Goal: Task Accomplishment & Management: Use online tool/utility

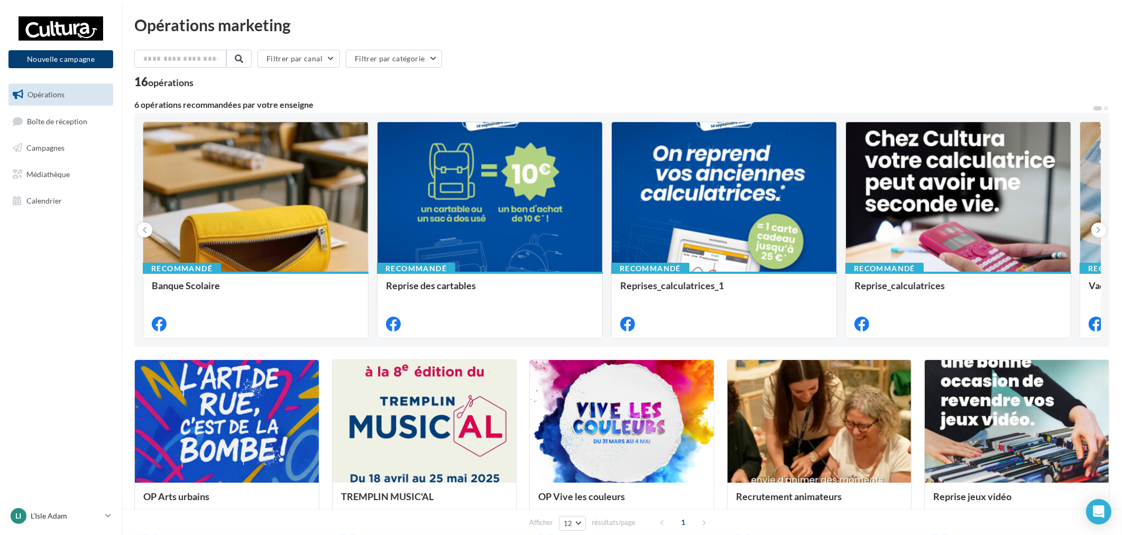
click at [65, 66] on button "Nouvelle campagne" at bounding box center [60, 59] width 105 height 18
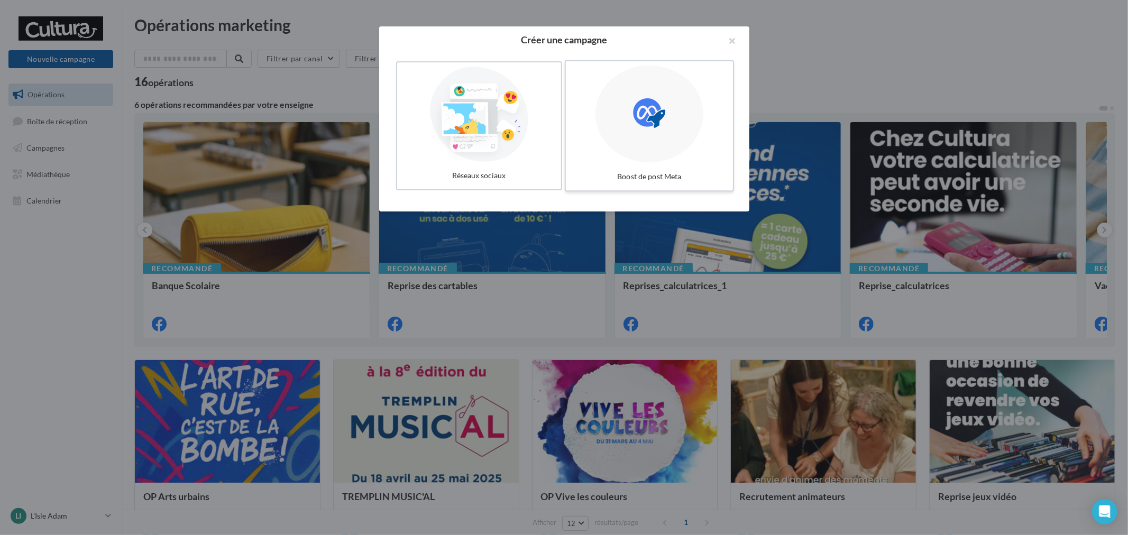
click at [630, 110] on div at bounding box center [649, 114] width 108 height 97
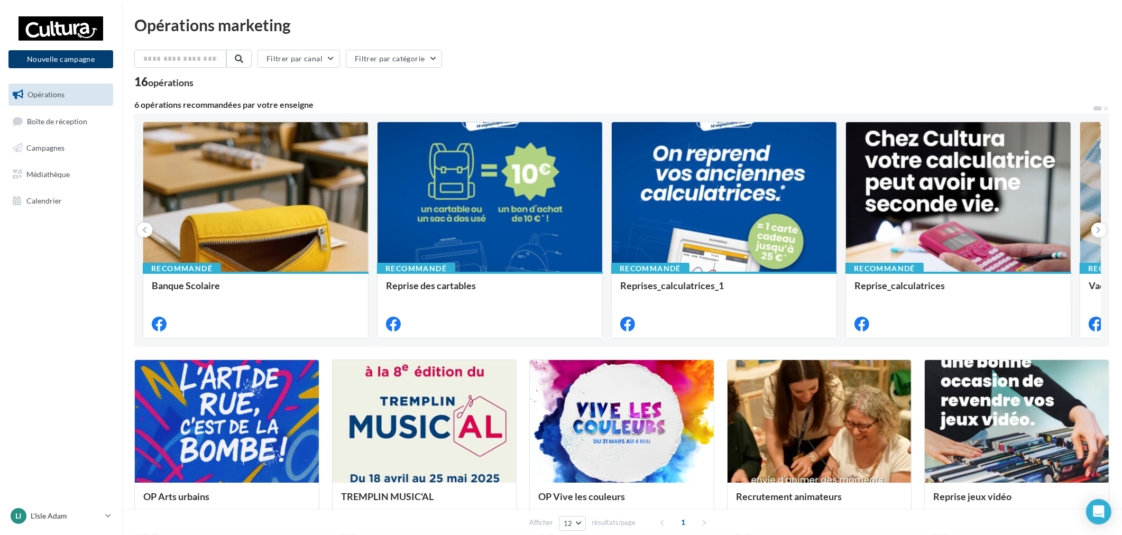
click at [77, 57] on button "Nouvelle campagne" at bounding box center [60, 59] width 105 height 18
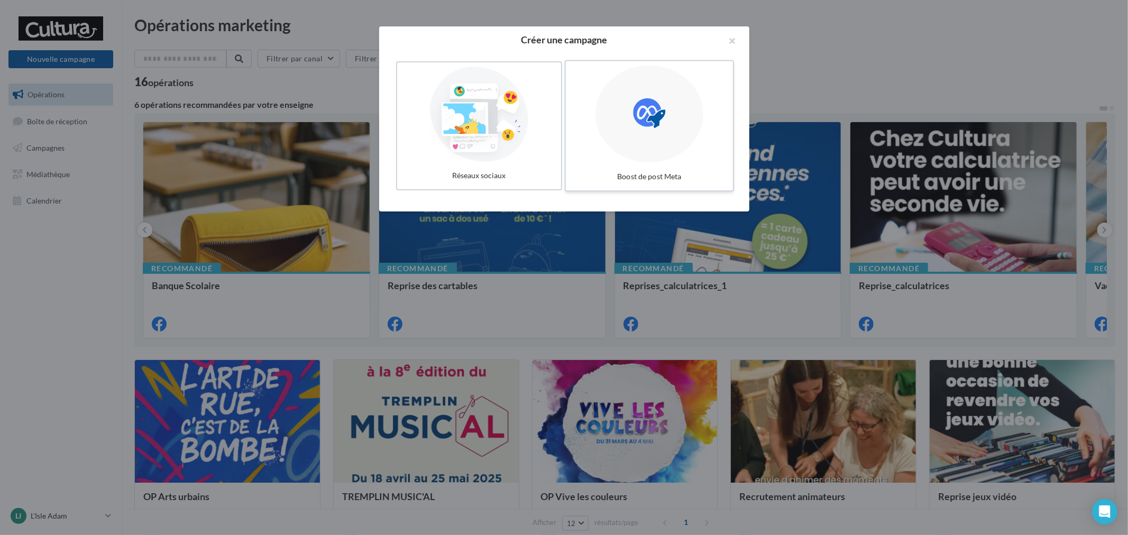
click at [652, 113] on icon at bounding box center [649, 113] width 32 height 32
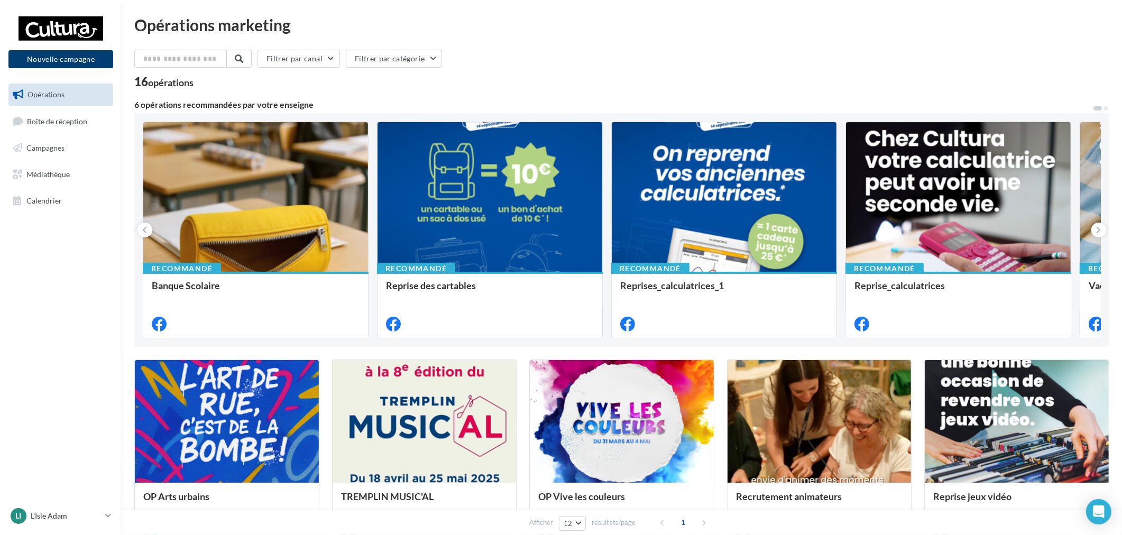
click at [60, 59] on button "Nouvelle campagne" at bounding box center [60, 59] width 105 height 18
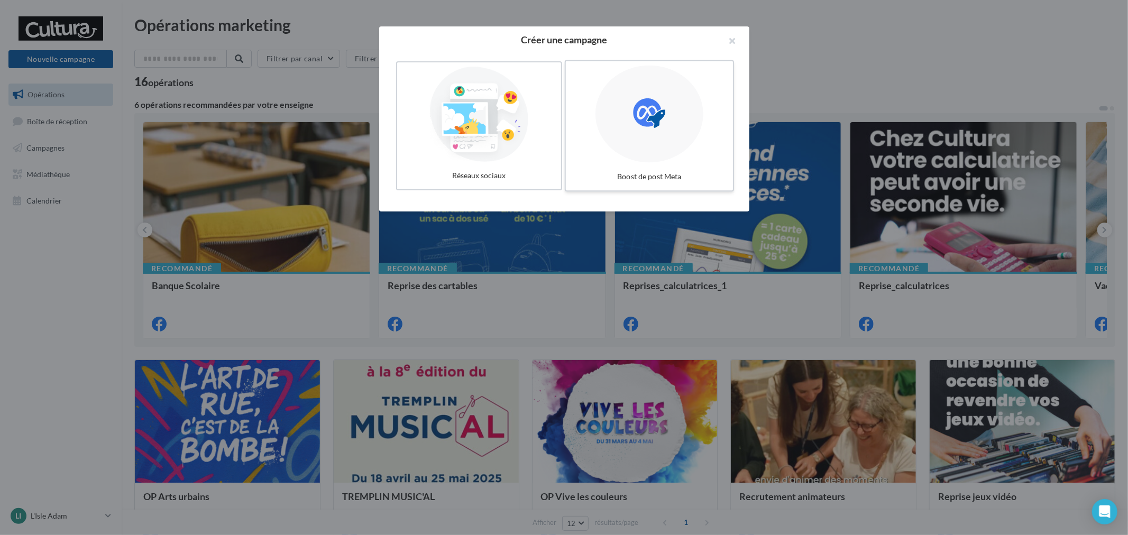
click at [630, 114] on div at bounding box center [649, 114] width 108 height 97
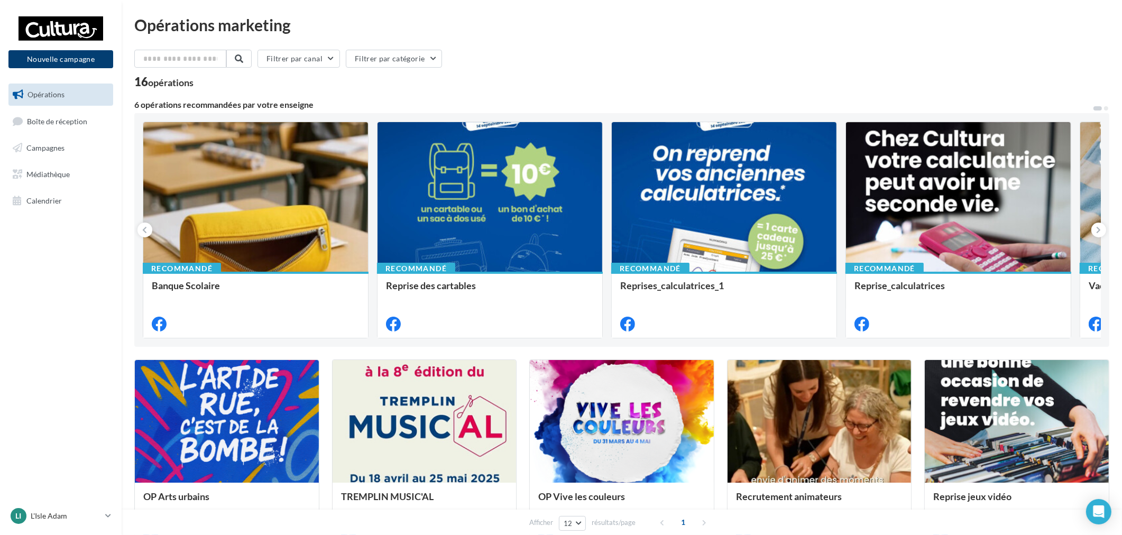
click at [81, 62] on button "Nouvelle campagne" at bounding box center [60, 59] width 105 height 18
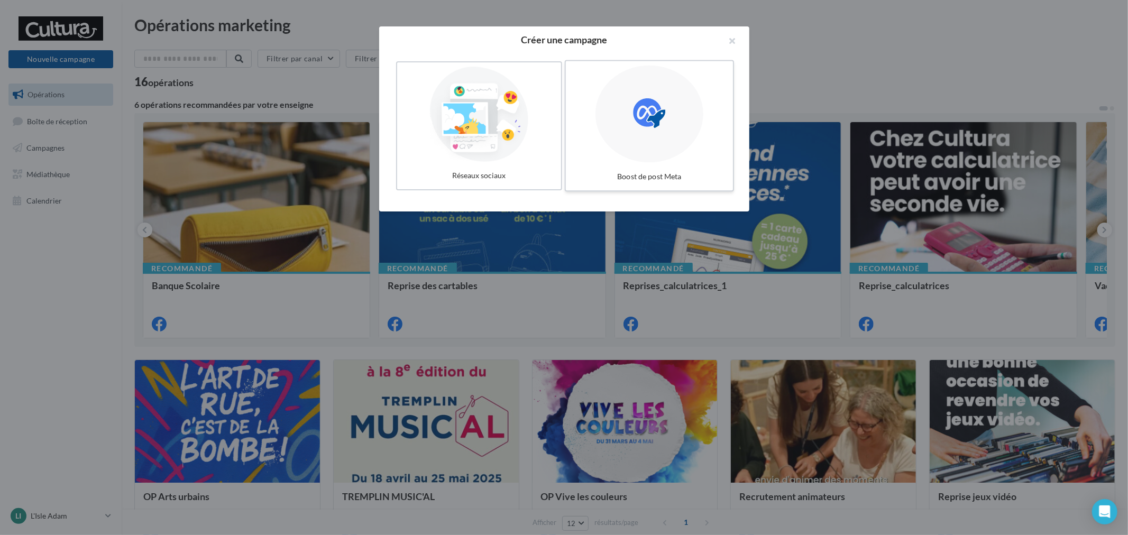
click at [677, 157] on label "Boost de post Meta" at bounding box center [648, 126] width 169 height 132
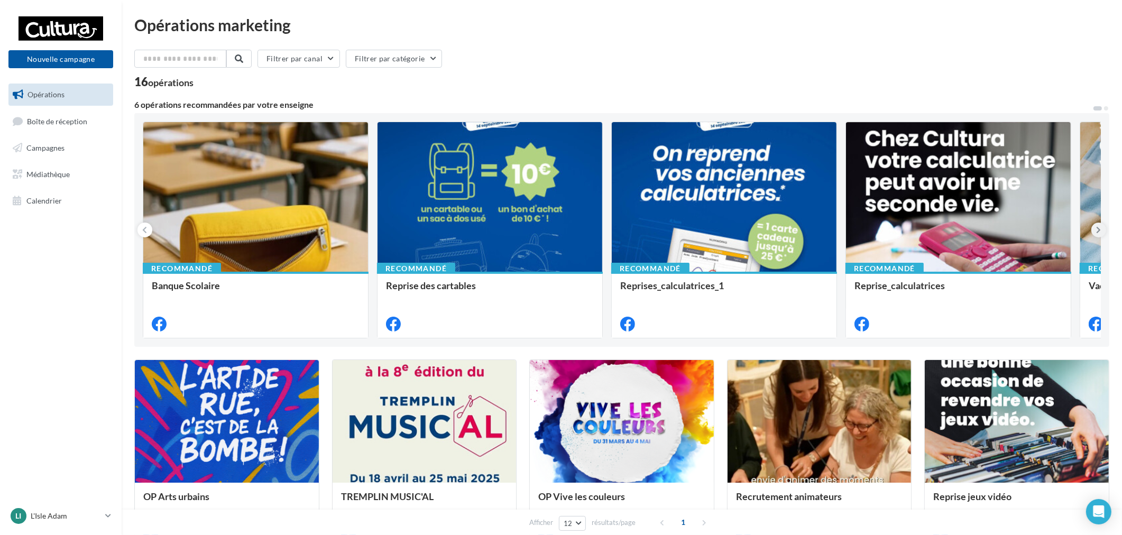
click at [1101, 227] on icon at bounding box center [1099, 230] width 5 height 11
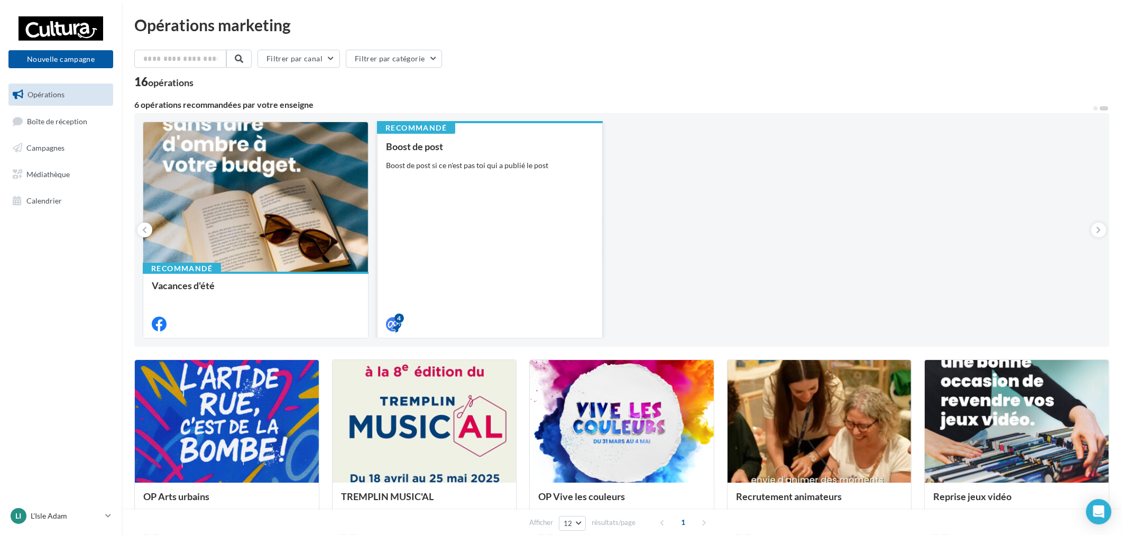
click at [461, 191] on div "Boost de post Boost de post si ce n'est pas toi qui a publié le post" at bounding box center [490, 234] width 208 height 187
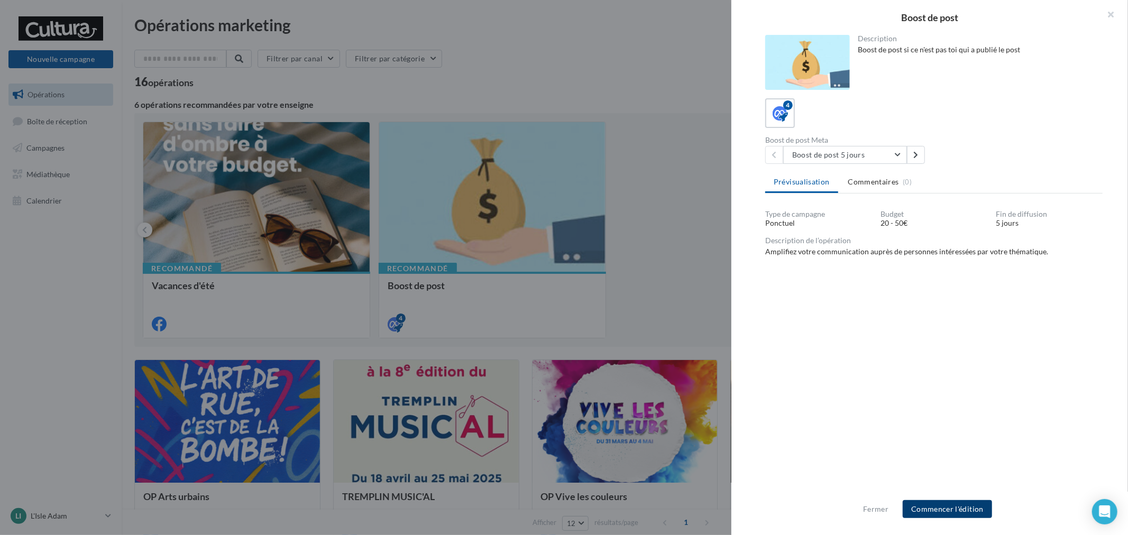
click at [956, 514] on button "Commencer l'édition" at bounding box center [947, 509] width 89 height 18
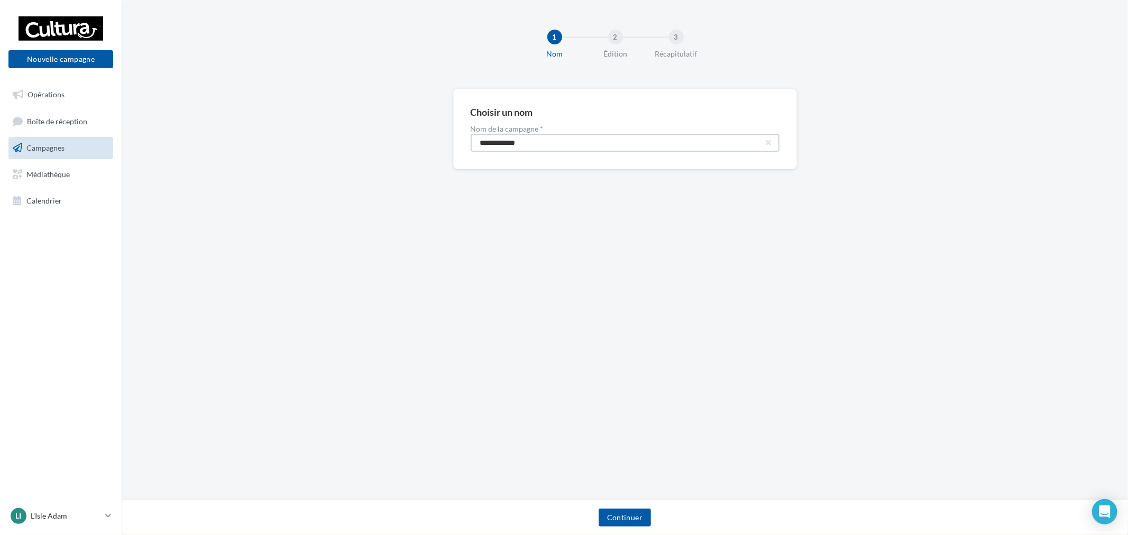
drag, startPoint x: 549, startPoint y: 148, endPoint x: 296, endPoint y: 140, distance: 252.9
click at [305, 141] on div "**********" at bounding box center [625, 146] width 1006 height 114
paste input "****"
type input "**********"
click at [648, 515] on button "Continuer" at bounding box center [625, 518] width 52 height 18
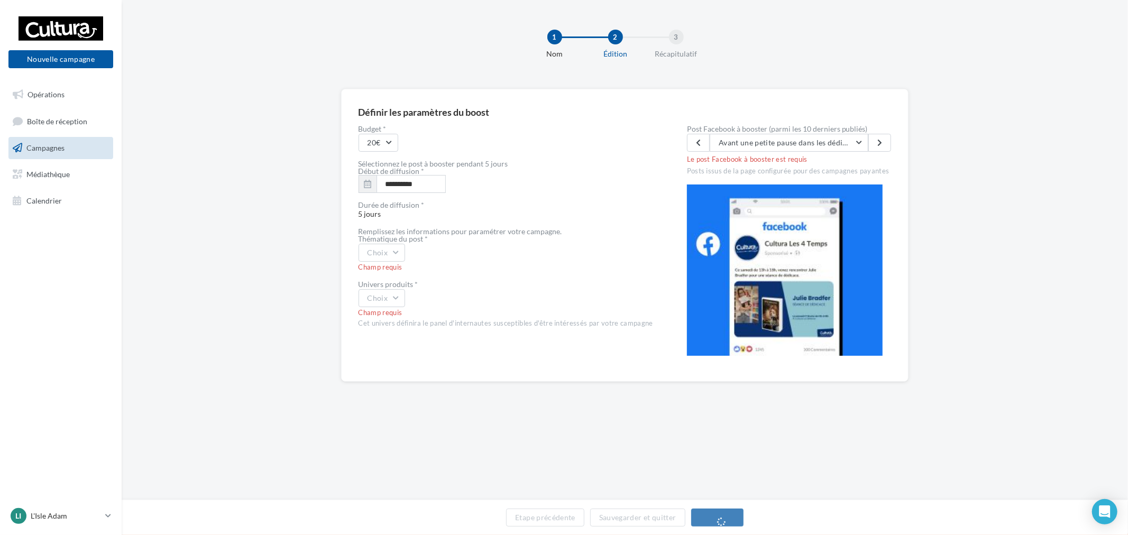
click at [818, 130] on label "Post Facebook à booster (parmi les 10 derniers publiés)" at bounding box center [789, 128] width 205 height 7
click at [818, 150] on button "Avant une petite pause dans les dédicaces, nous aurons le plaisir de recevoir […" at bounding box center [789, 143] width 159 height 18
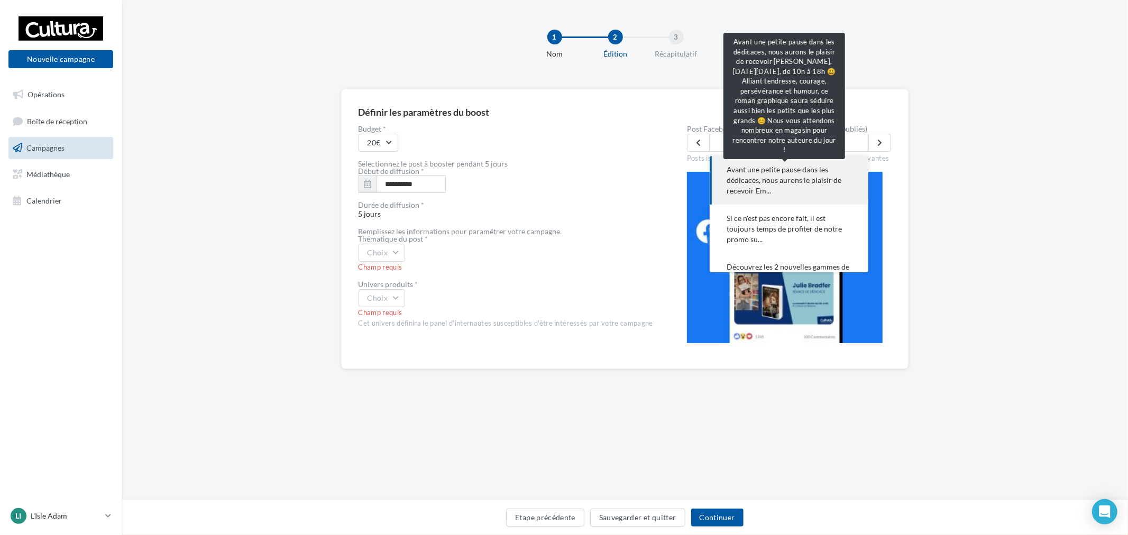
click at [766, 179] on span "Avant une petite pause dans les dédicaces, nous aurons le plaisir de recevoir E…" at bounding box center [789, 180] width 125 height 32
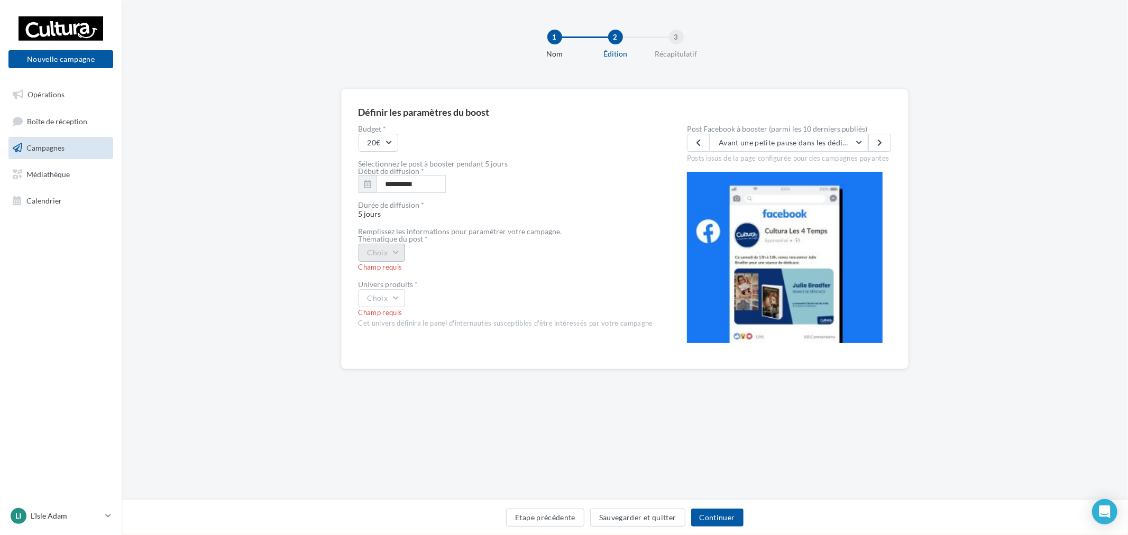
click at [388, 244] on button "Choix" at bounding box center [382, 253] width 47 height 18
click at [419, 282] on div "Evènement" at bounding box center [424, 281] width 131 height 28
click at [385, 289] on button "Choix" at bounding box center [382, 298] width 47 height 18
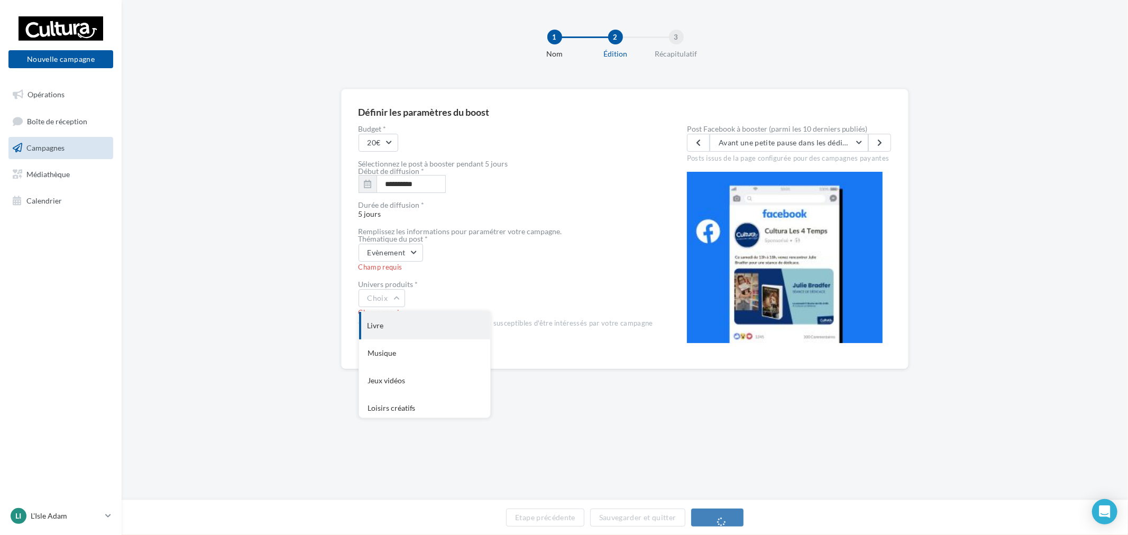
click at [396, 332] on div "Livre" at bounding box center [424, 326] width 131 height 28
click at [784, 146] on button "Avant une petite pause dans les dédicaces, nous aurons le plaisir de recevoir […" at bounding box center [789, 143] width 159 height 18
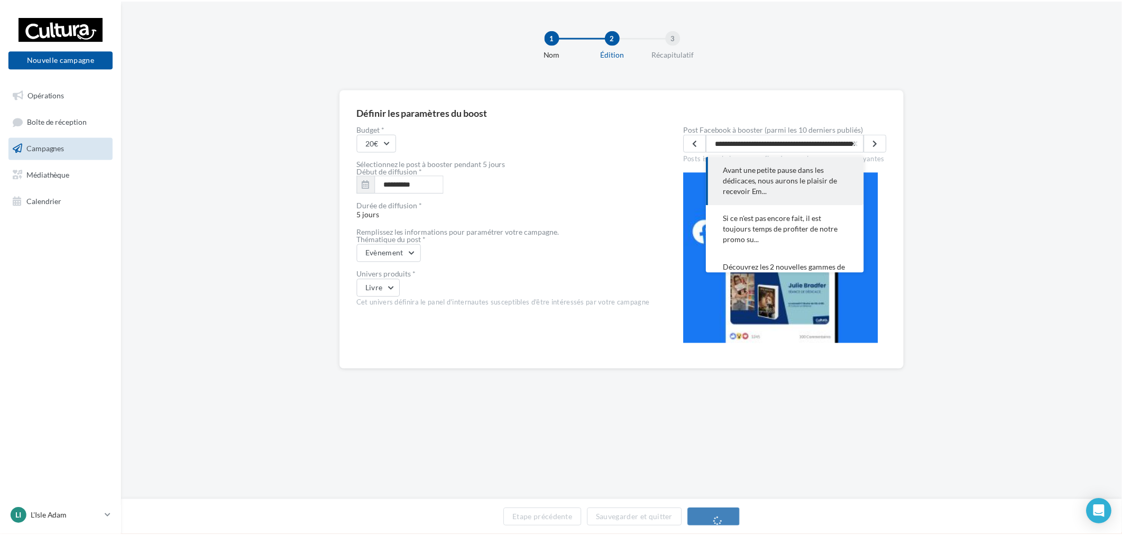
scroll to position [0, 947]
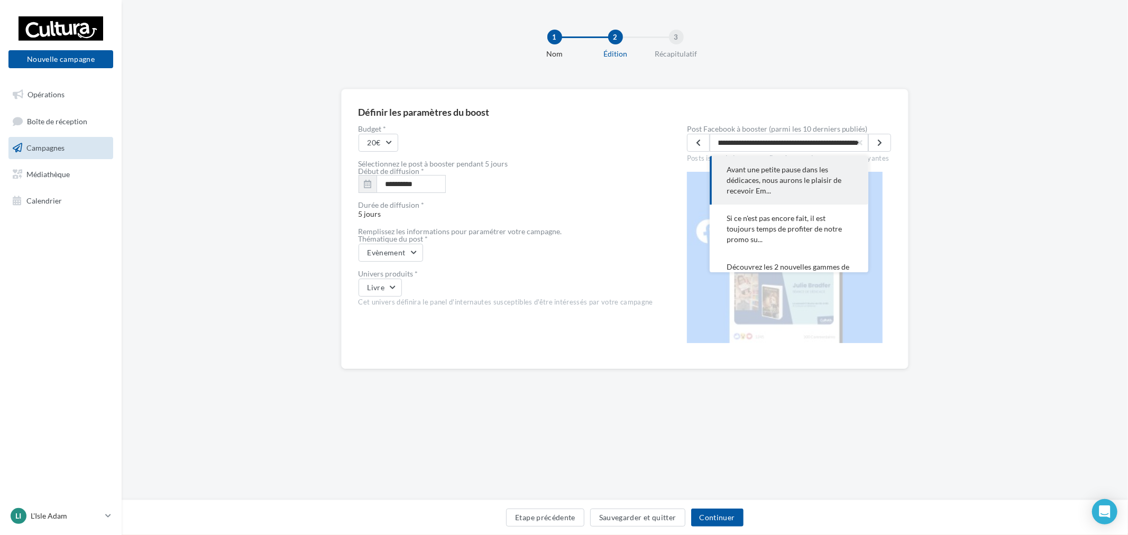
click at [876, 111] on h3 "Définir les paramètres du boost" at bounding box center [625, 111] width 533 height 11
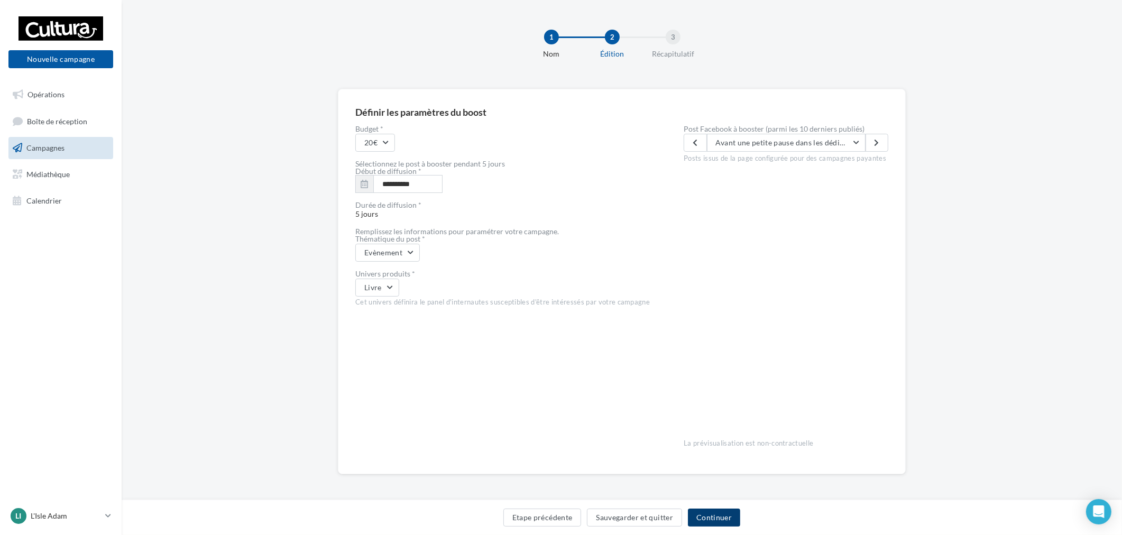
click at [732, 523] on button "Continuer" at bounding box center [714, 518] width 52 height 18
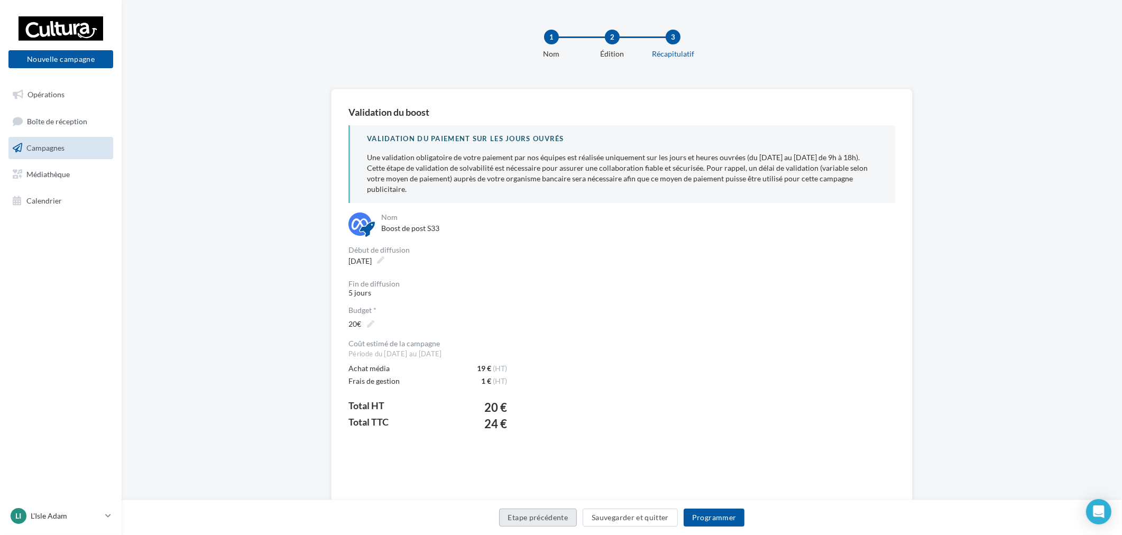
click at [514, 512] on button "Etape précédente" at bounding box center [538, 518] width 78 height 18
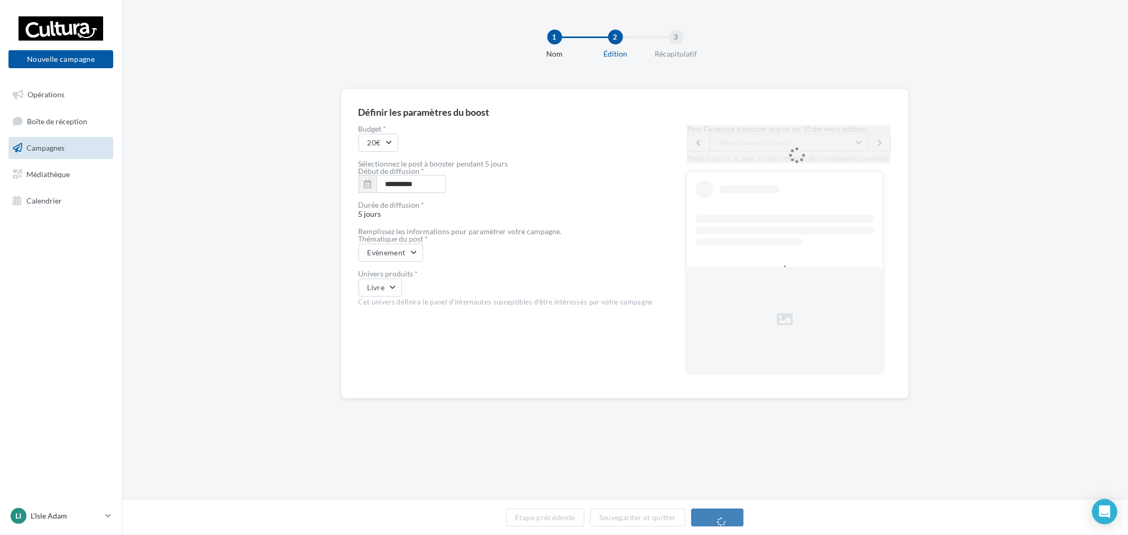
click at [767, 155] on div "Post Facebook à booster (parmi les 10 derniers publiés) Sélectionner un post Av…" at bounding box center [789, 144] width 205 height 38
click at [776, 146] on div "Post Facebook à booster (parmi les 10 derniers publiés) Sélectionner un post Av…" at bounding box center [789, 144] width 205 height 38
click at [808, 142] on div "Post Facebook à booster (parmi les 10 derniers publiés) Sélectionner un post Av…" at bounding box center [789, 144] width 205 height 38
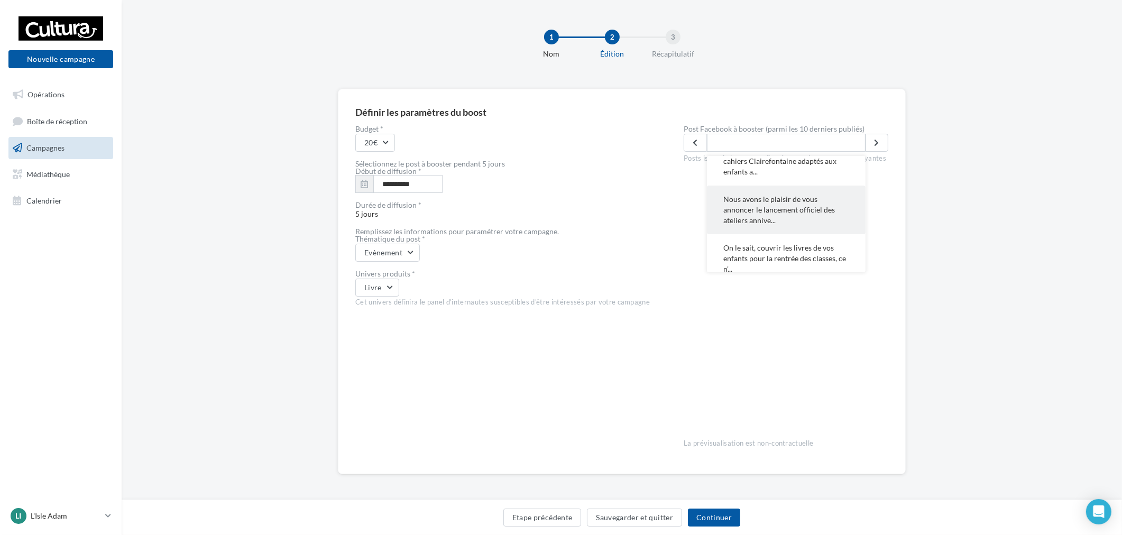
scroll to position [117, 0]
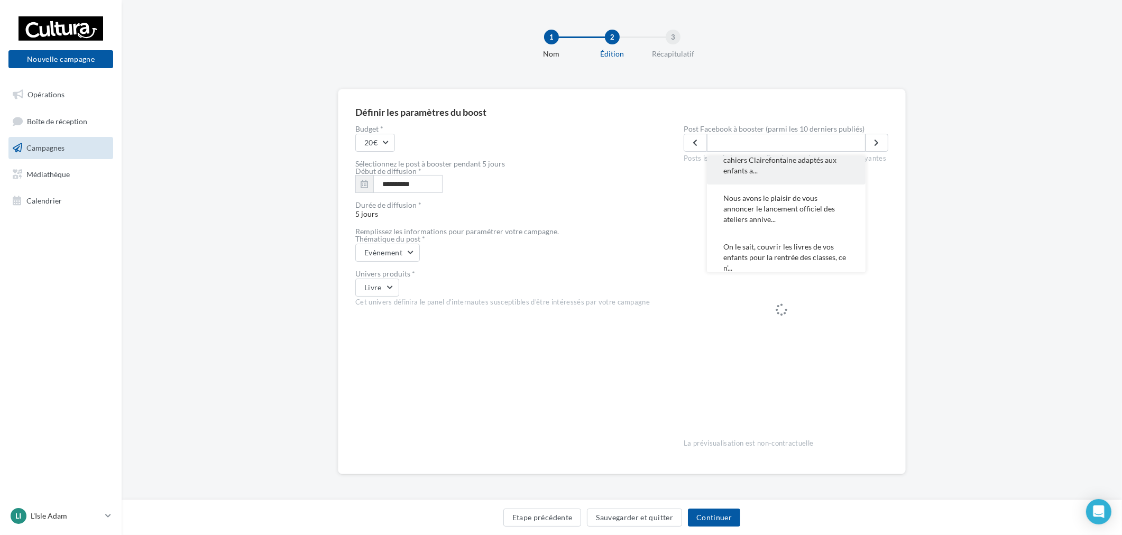
click at [796, 171] on span "Découvrez les 2 nouvelles gammes de cahiers Clairefontaine adaptés aux enfants …" at bounding box center [786, 160] width 125 height 32
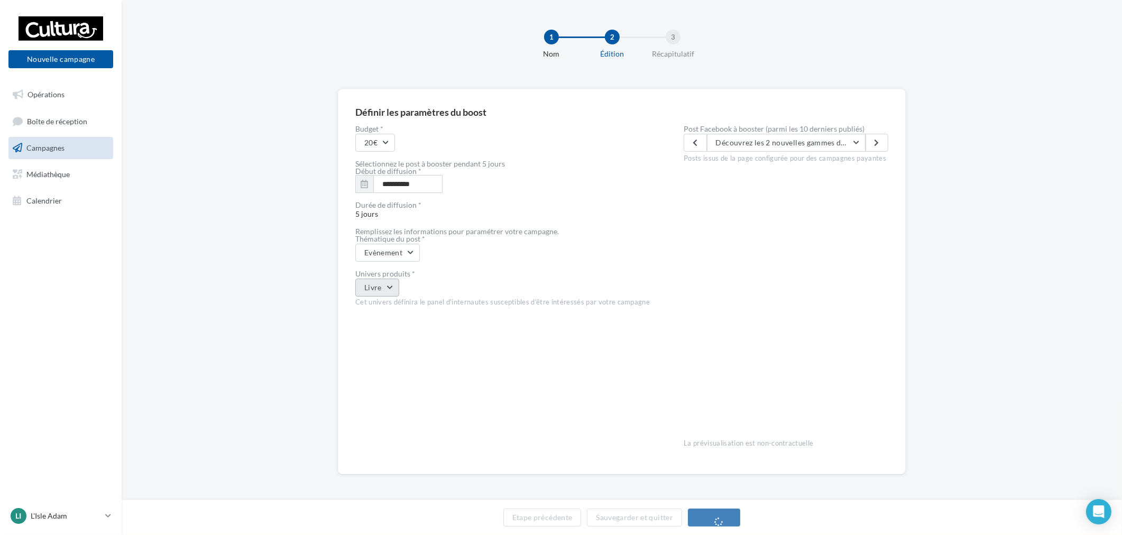
click at [378, 290] on button "Livre" at bounding box center [377, 288] width 44 height 18
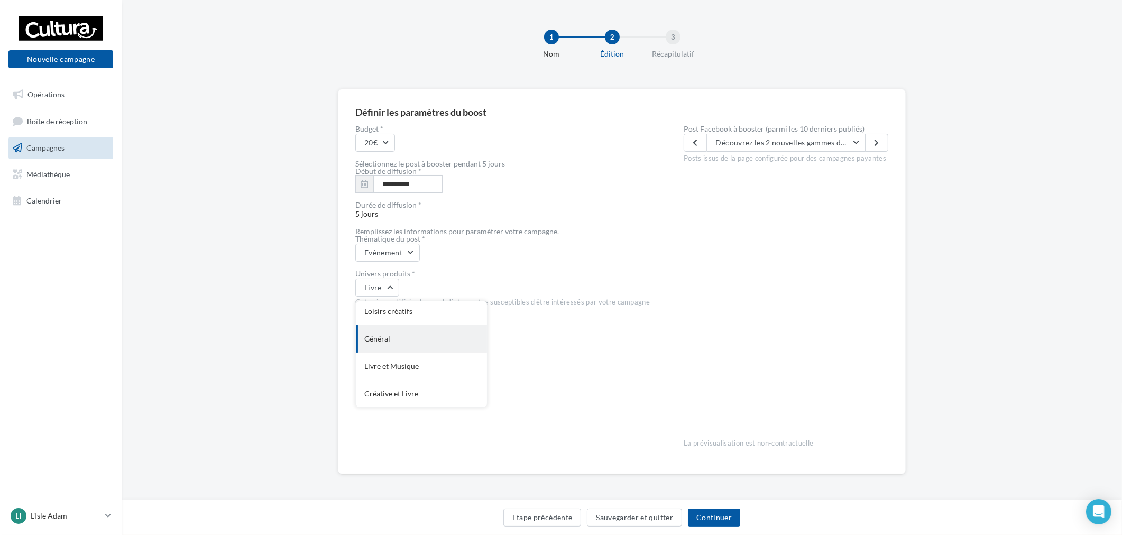
click at [405, 341] on div "Général" at bounding box center [421, 339] width 131 height 28
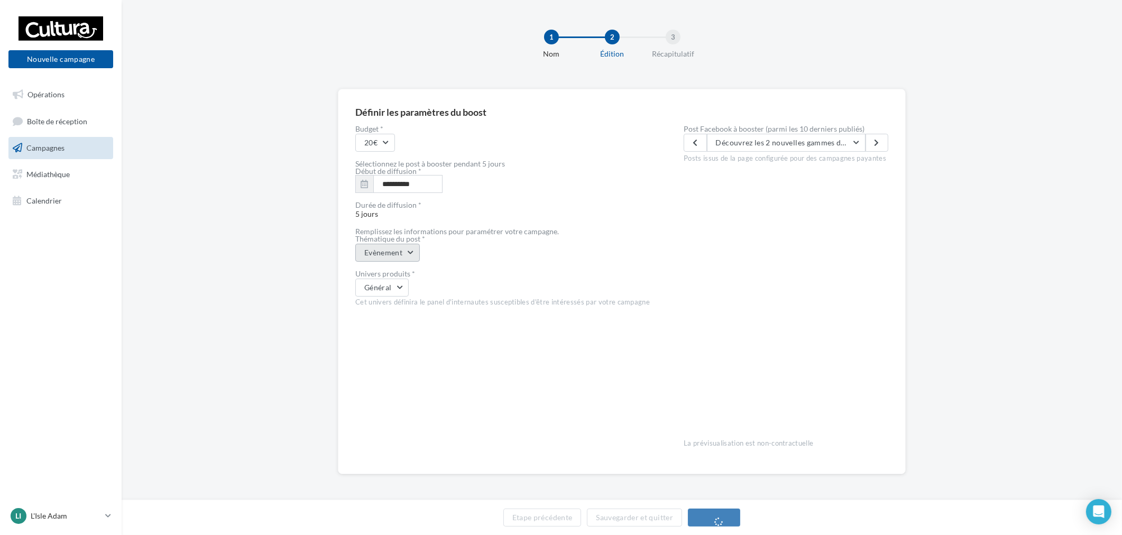
click at [396, 255] on button "Evènement" at bounding box center [387, 253] width 65 height 18
click at [413, 334] on div "coup de cœur produits" at bounding box center [421, 331] width 131 height 28
click at [726, 517] on button "Continuer" at bounding box center [714, 518] width 52 height 18
click at [457, 356] on div "**********" at bounding box center [502, 290] width 295 height 332
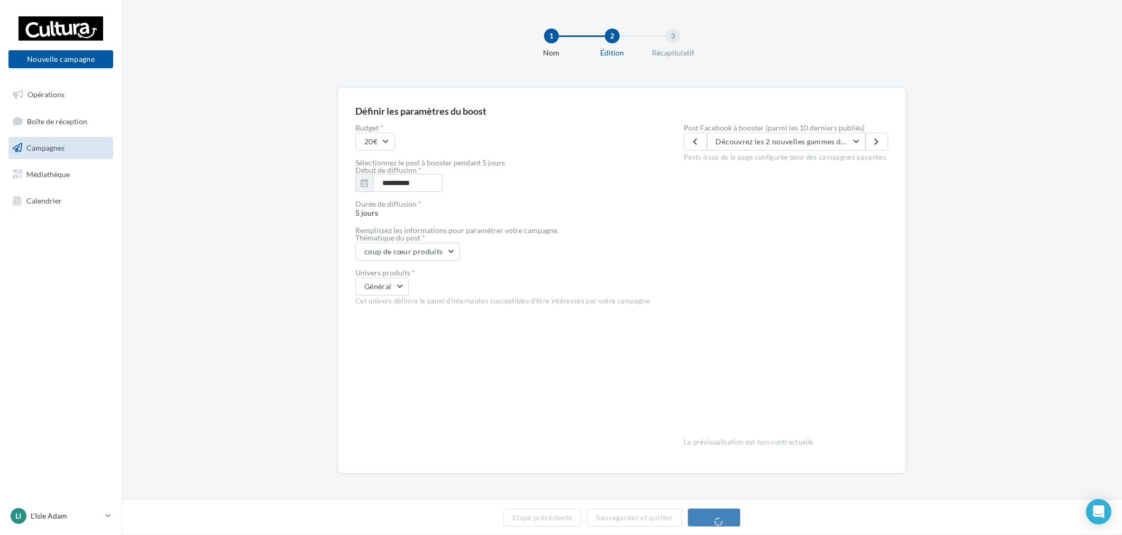
click at [425, 261] on div "**********" at bounding box center [502, 290] width 295 height 332
click at [428, 257] on button "coup de cœur produits" at bounding box center [407, 252] width 105 height 18
click at [427, 281] on div "Evènement" at bounding box center [421, 279] width 131 height 28
click at [426, 251] on div "Evènement" at bounding box center [502, 252] width 295 height 18
click at [416, 256] on button "Evènement" at bounding box center [387, 252] width 65 height 18
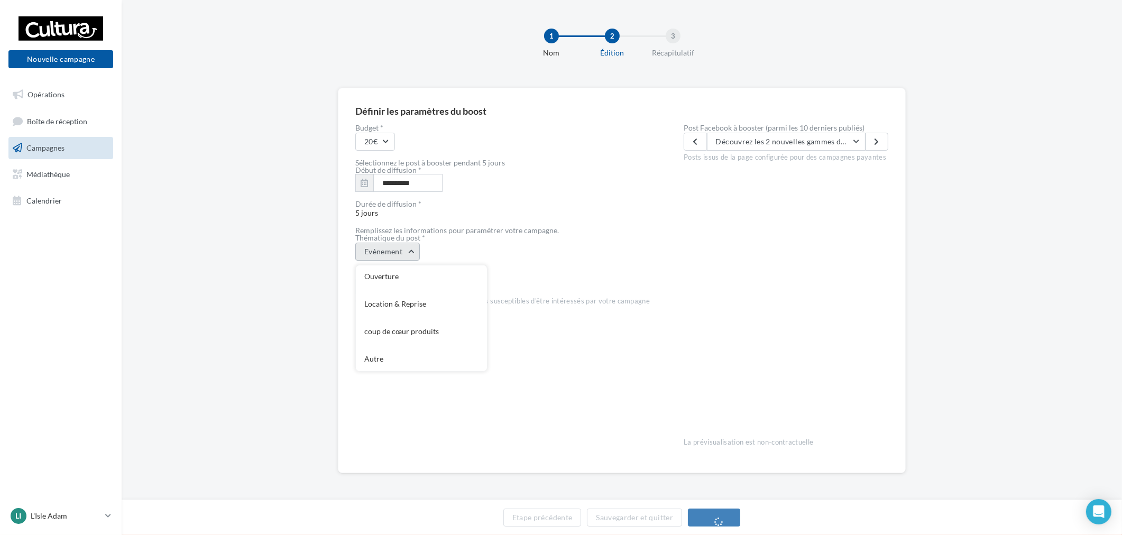
scroll to position [114, 0]
click at [419, 325] on div "coup de cœur produits" at bounding box center [421, 331] width 131 height 28
click at [657, 292] on div "**********" at bounding box center [621, 290] width 533 height 332
click at [414, 173] on label "Début de diffusion *" at bounding box center [388, 171] width 66 height 7
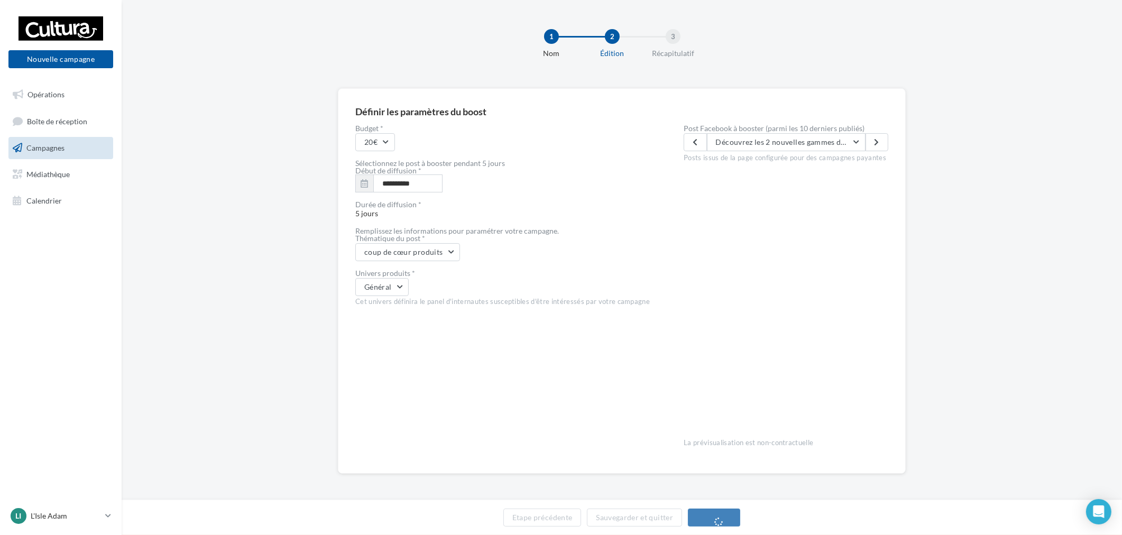
scroll to position [1, 0]
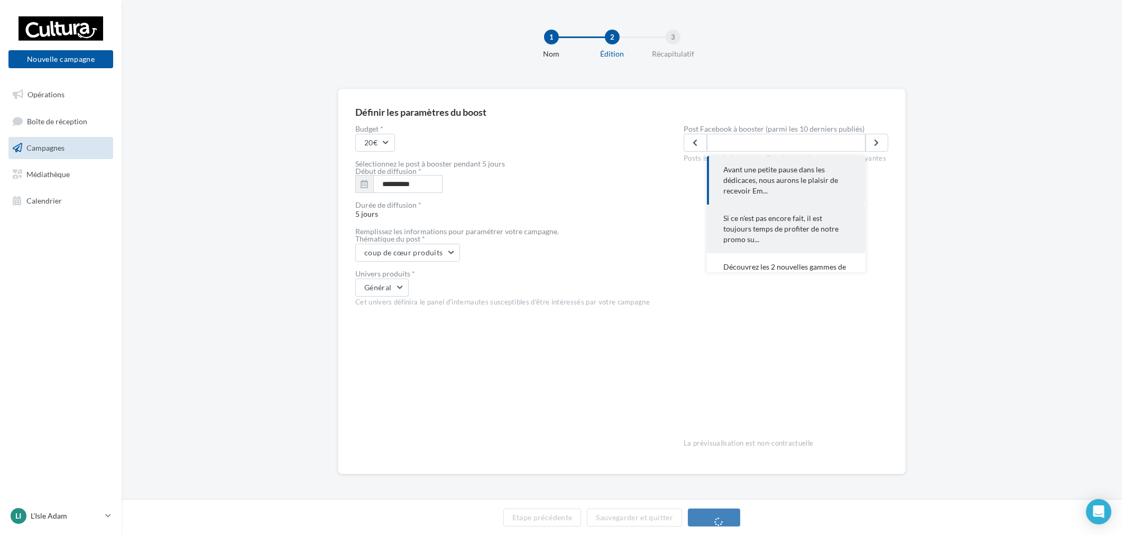
click at [795, 251] on button "Si ce n'est pas encore fait, il est toujours temps de profiter de notre promo s…" at bounding box center [786, 229] width 159 height 49
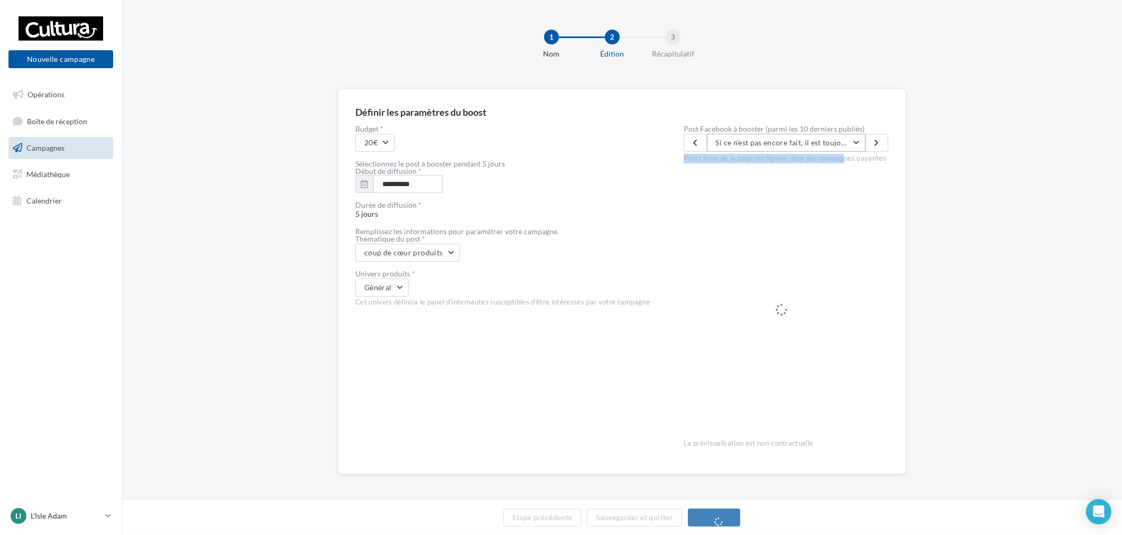
click at [808, 151] on div "Post Facebook à booster (parmi les 10 derniers publiés) Si ce n'est pas encore …" at bounding box center [786, 144] width 205 height 38
click at [821, 128] on label "Post Facebook à booster (parmi les 10 derniers publiés)" at bounding box center [786, 128] width 205 height 7
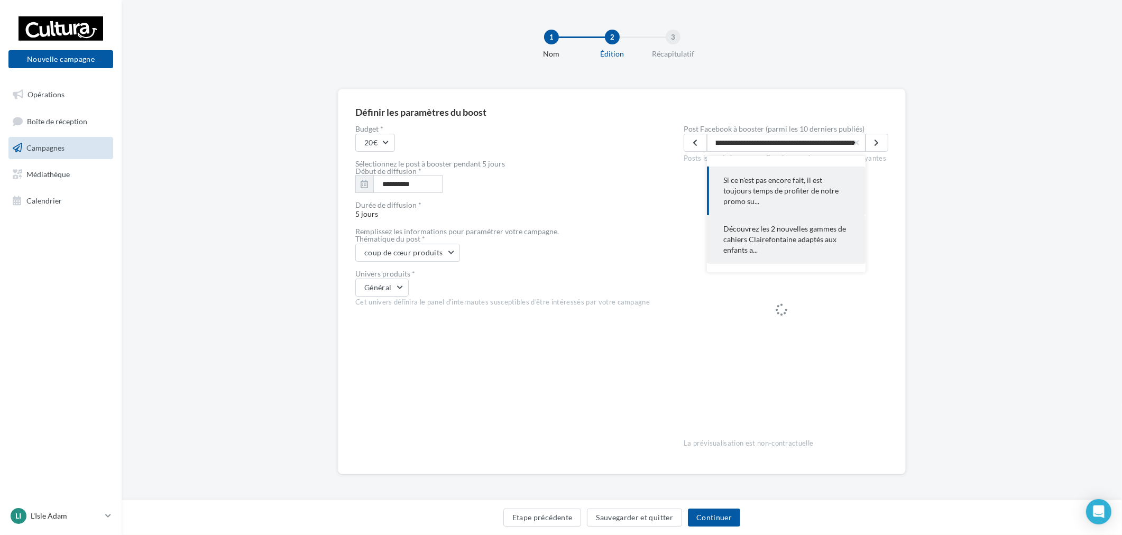
scroll to position [59, 0]
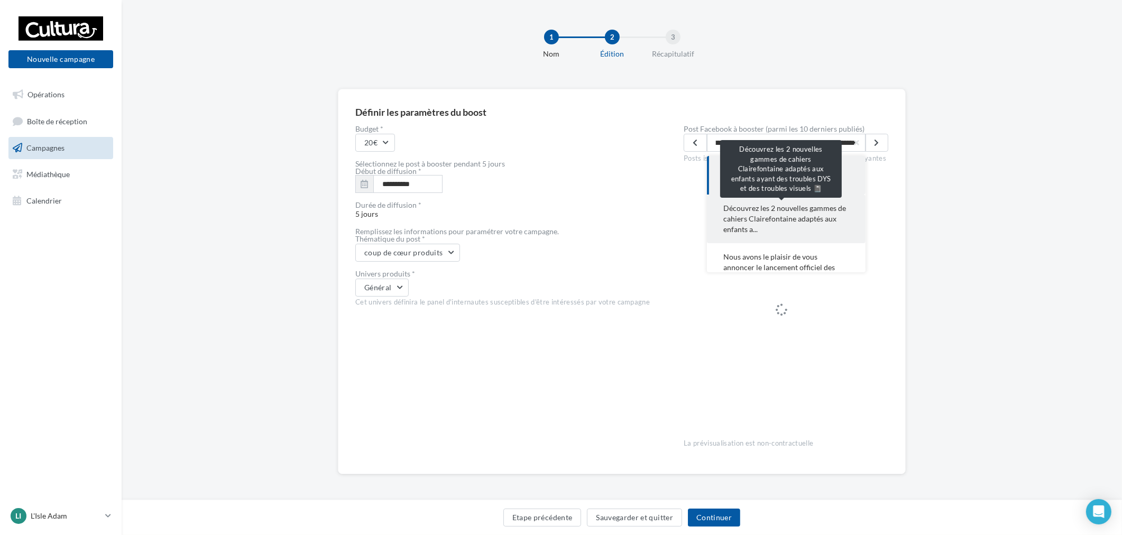
click at [810, 225] on span "Découvrez les 2 nouvelles gammes de cahiers Clairefontaine adaptés aux enfants …" at bounding box center [786, 219] width 125 height 32
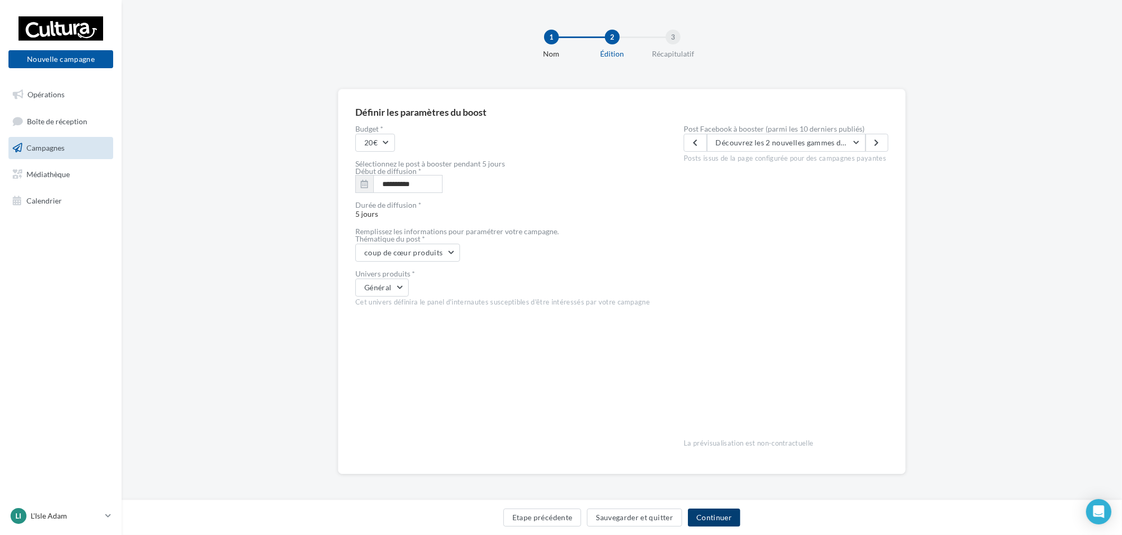
click at [736, 520] on button "Continuer" at bounding box center [714, 518] width 52 height 18
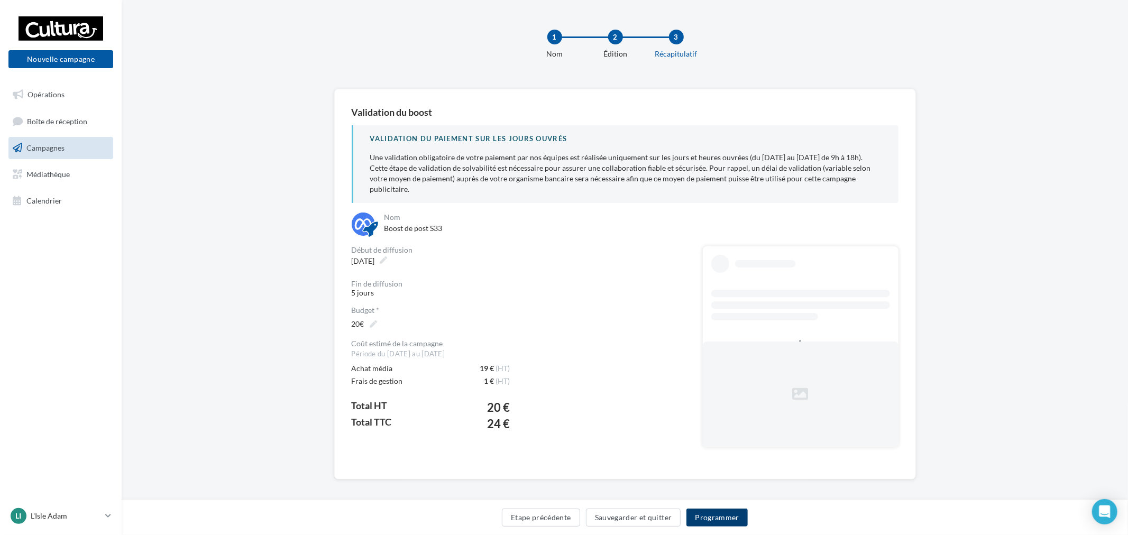
click at [710, 519] on button "Programmer" at bounding box center [716, 518] width 61 height 18
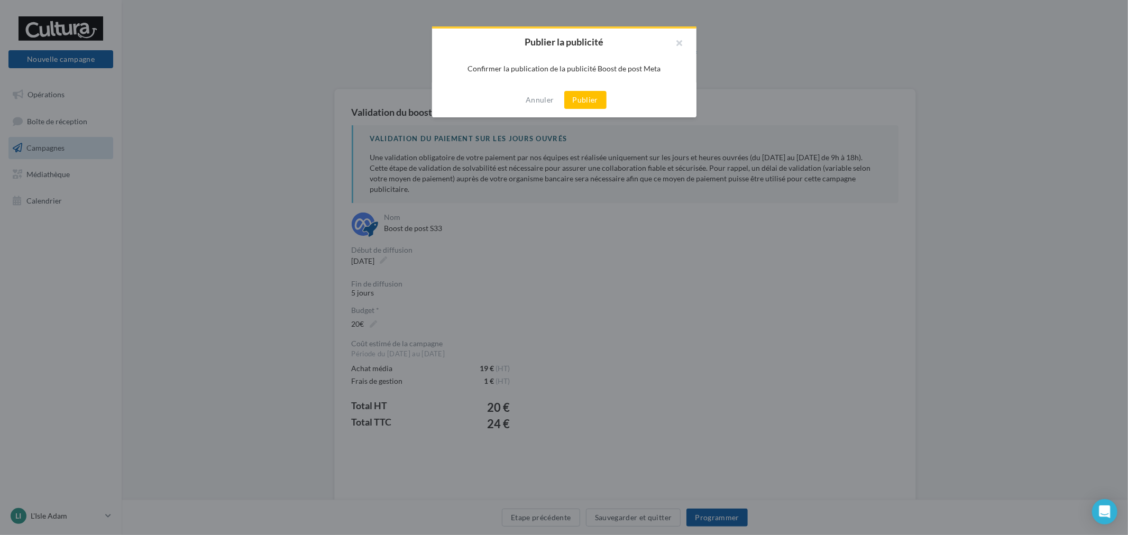
click at [593, 102] on button "Publier" at bounding box center [585, 100] width 42 height 18
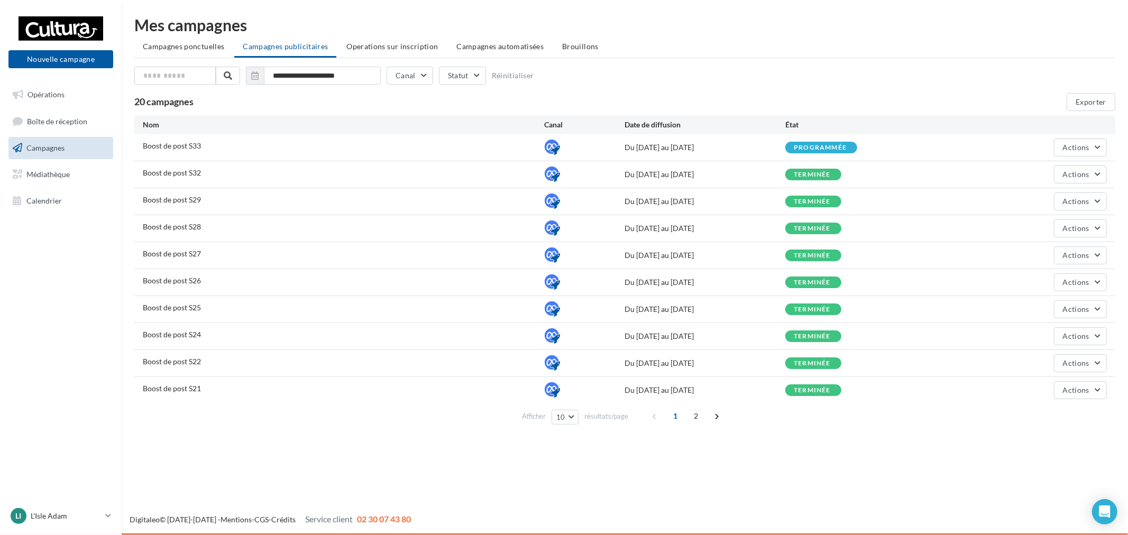
click at [72, 499] on nav "Nouvelle campagne Nouvelle campagne Opérations Boîte de réception Campagnes Méd…" at bounding box center [61, 267] width 122 height 535
click at [63, 510] on div "LI L'Isle Adam r.duriaux4@cultura.fr" at bounding box center [56, 516] width 90 height 16
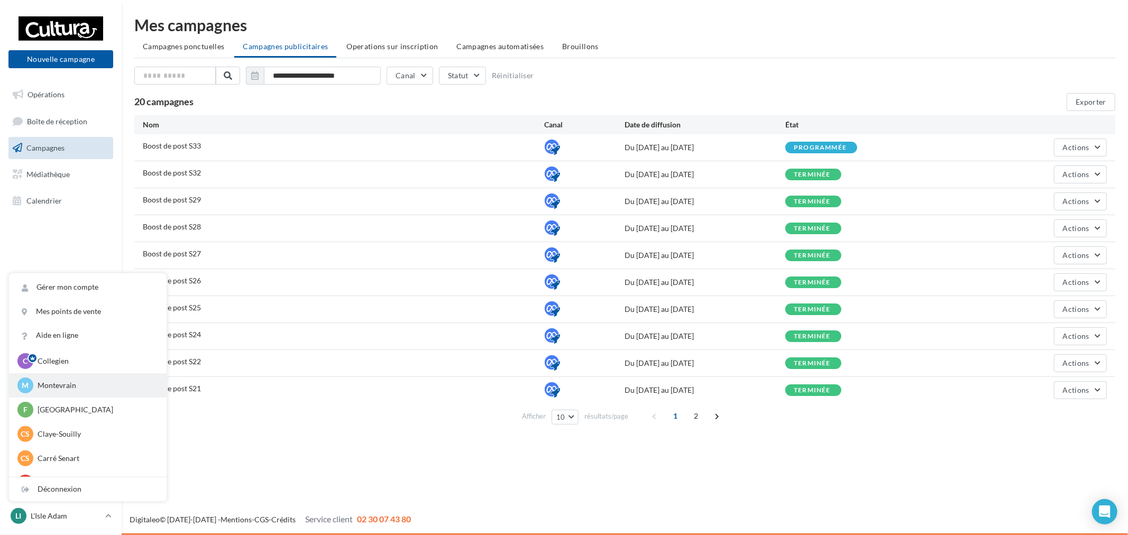
scroll to position [59, 0]
click at [54, 424] on div "CS Carré Senart r.duriaux7@cultura.fr" at bounding box center [87, 431] width 141 height 16
